Goal: Transaction & Acquisition: Purchase product/service

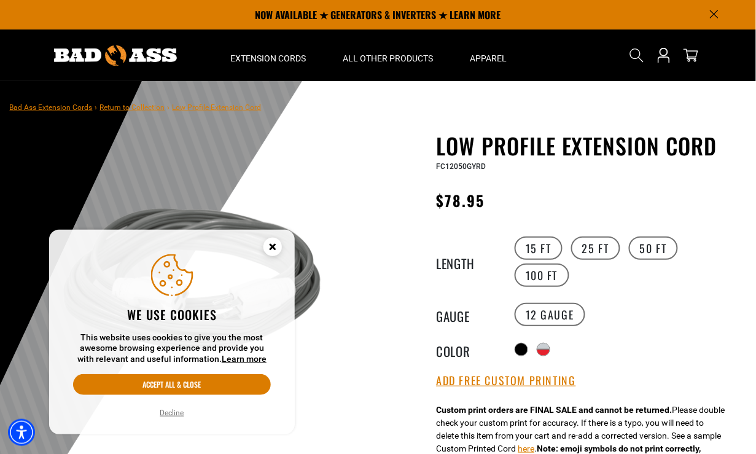
click at [267, 246] on circle "Close this option" at bounding box center [272, 247] width 18 height 18
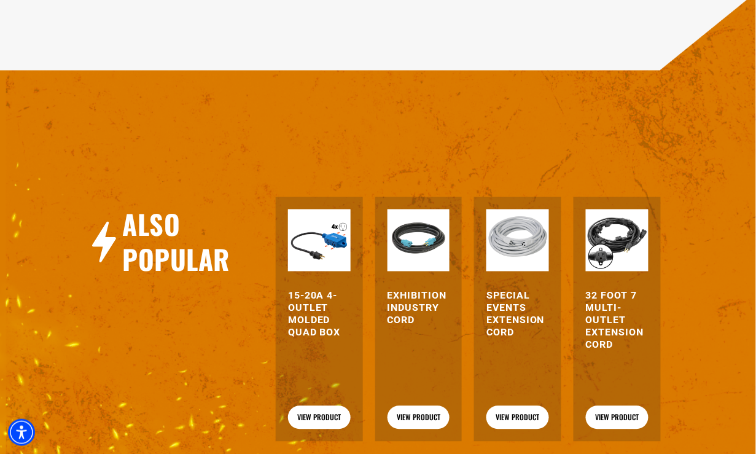
scroll to position [1534, 0]
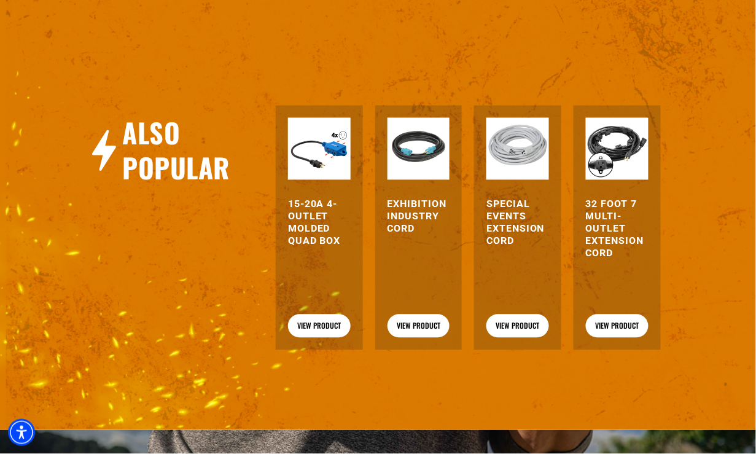
click at [319, 221] on h3 "15-20A 4-Outlet Molded Quad Box" at bounding box center [319, 222] width 63 height 49
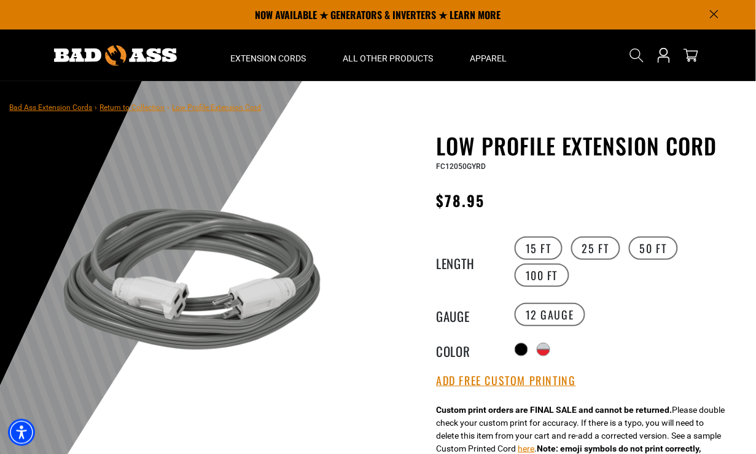
click at [536, 244] on label "15 FT" at bounding box center [538, 247] width 48 height 23
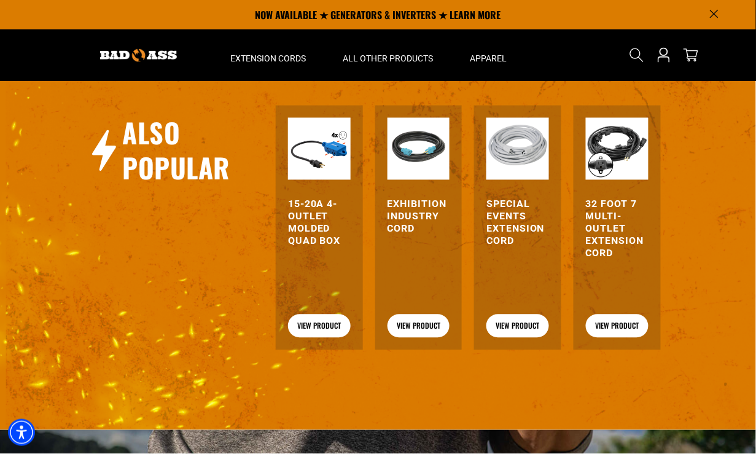
scroll to position [1043, 0]
